Goal: Entertainment & Leisure: Consume media (video, audio)

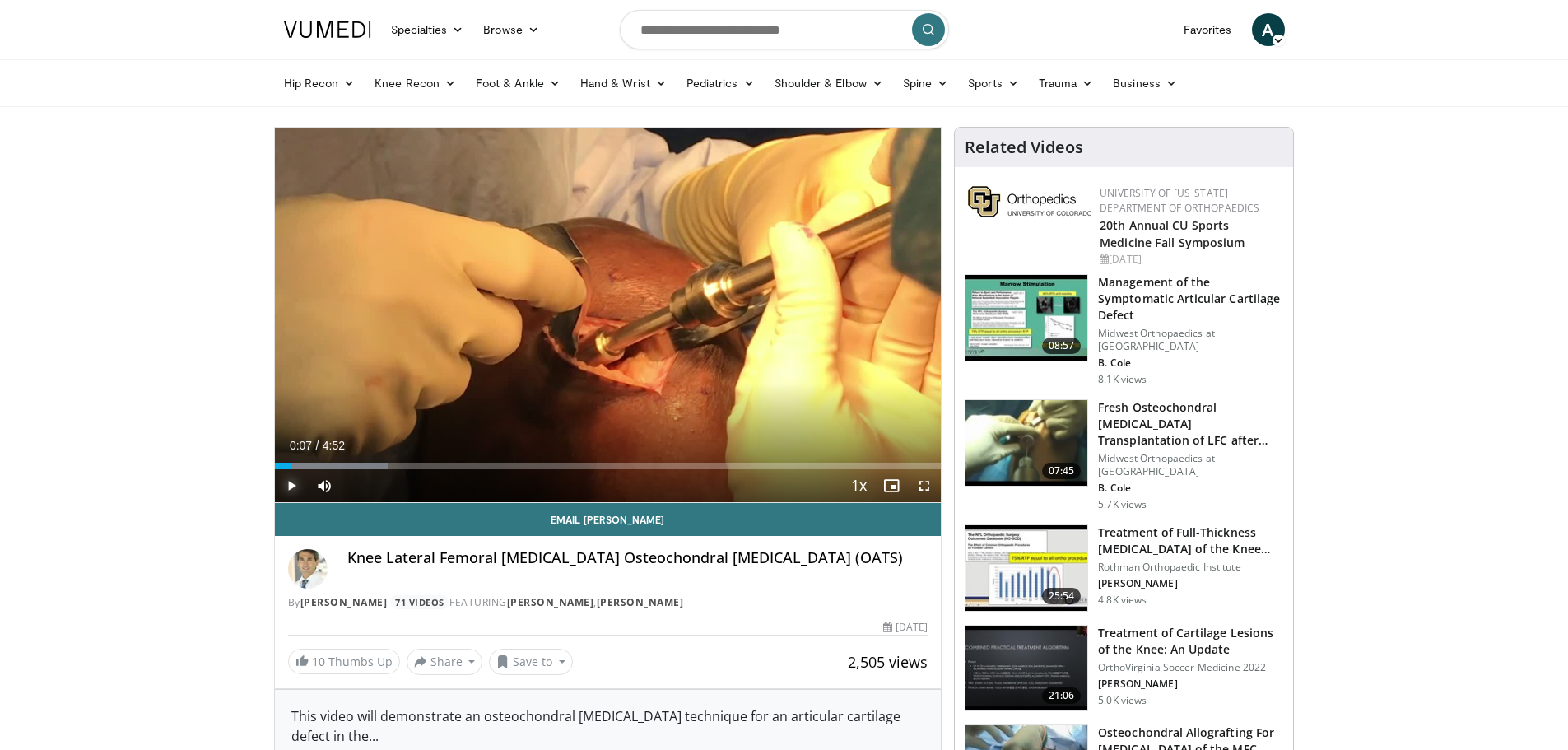
click at [293, 480] on span "Video Player" at bounding box center [291, 485] width 33 height 33
click at [923, 477] on span "Video Player" at bounding box center [924, 485] width 33 height 33
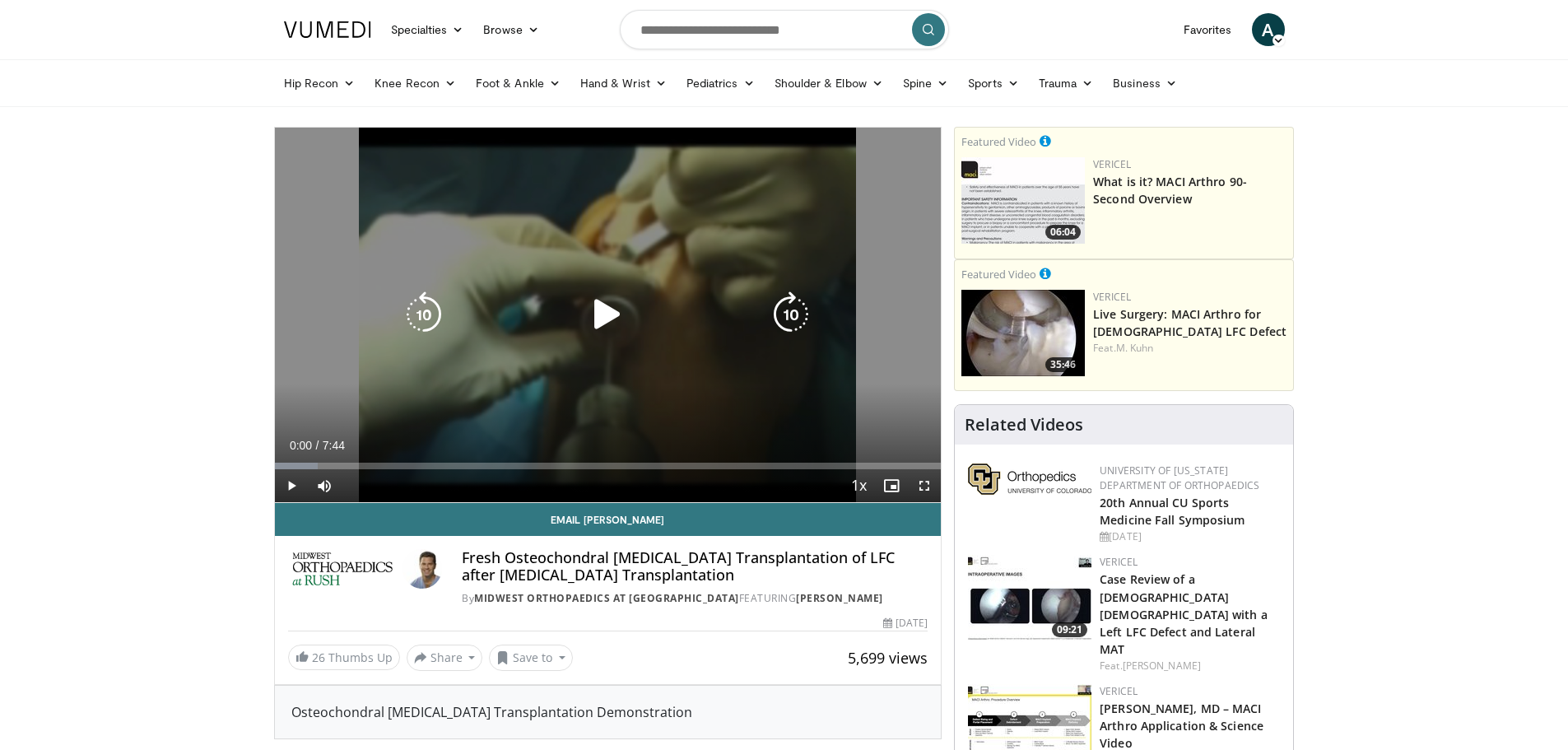
click at [596, 324] on icon "Video Player" at bounding box center [607, 315] width 46 height 46
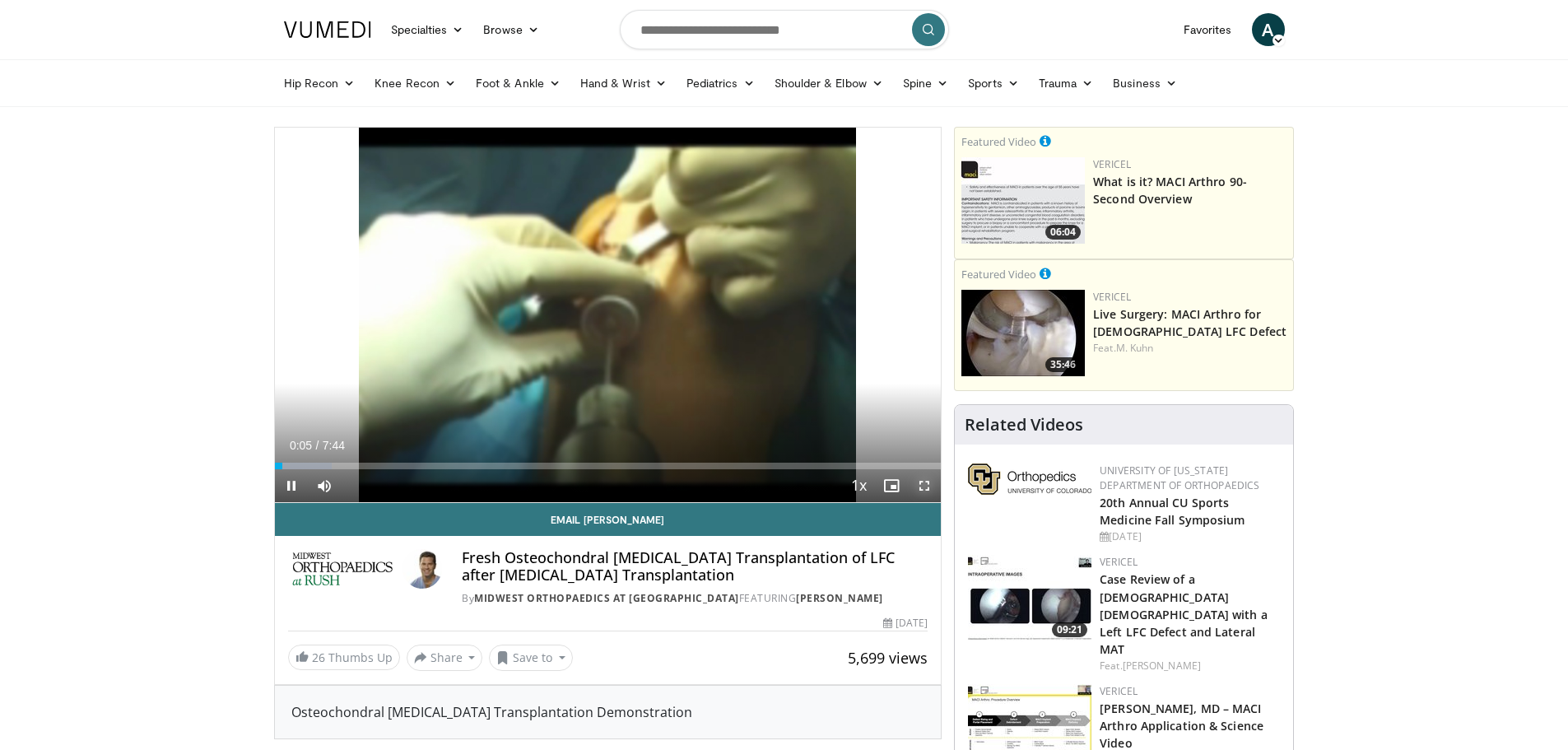
click at [923, 484] on span "Video Player" at bounding box center [924, 485] width 33 height 33
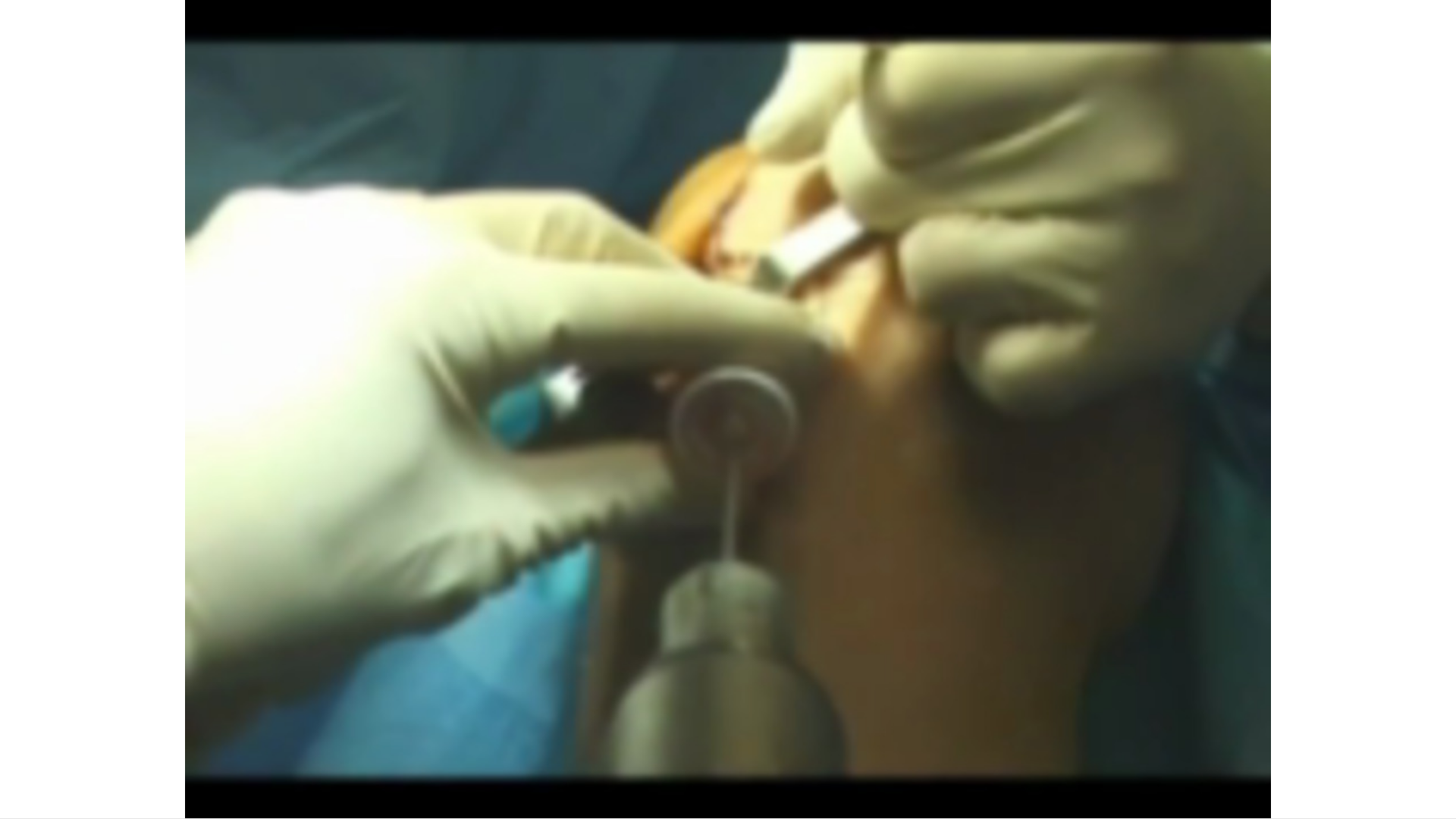
click at [550, 592] on div "10 seconds Tap to unmute" at bounding box center [728, 409] width 1456 height 818
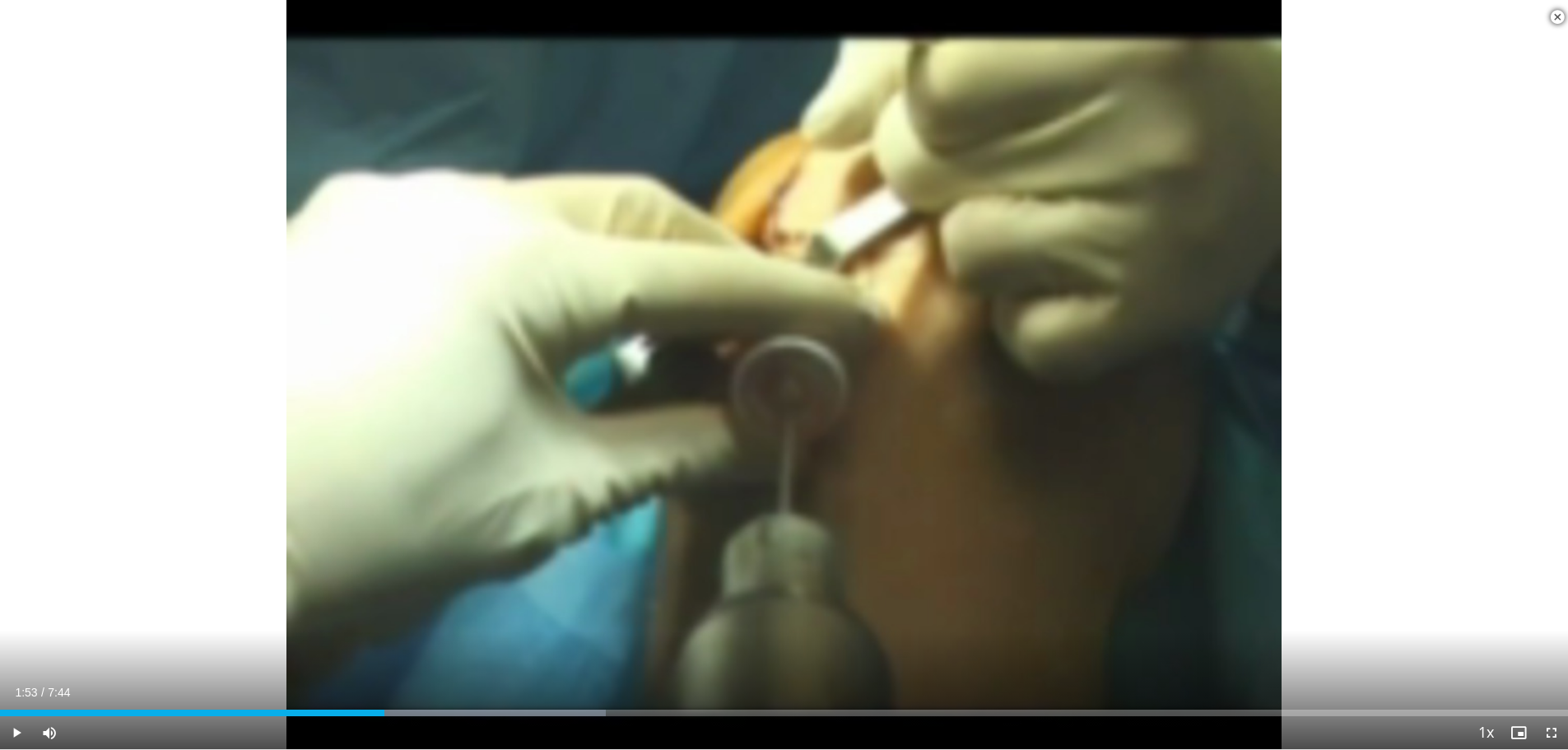
scroll to position [699, 0]
